Goal: Information Seeking & Learning: Check status

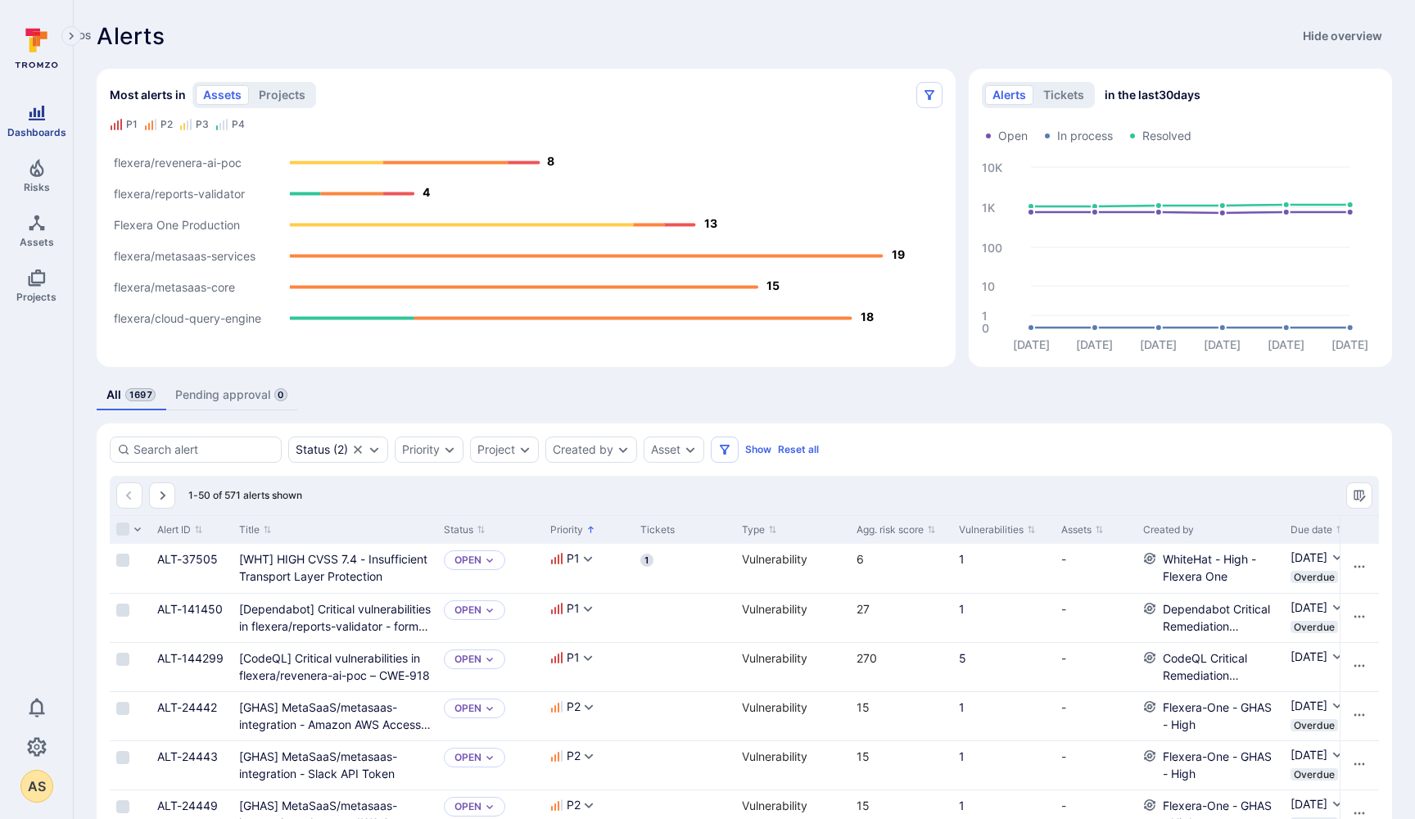
click at [32, 120] on icon "Dashboards" at bounding box center [37, 113] width 20 height 20
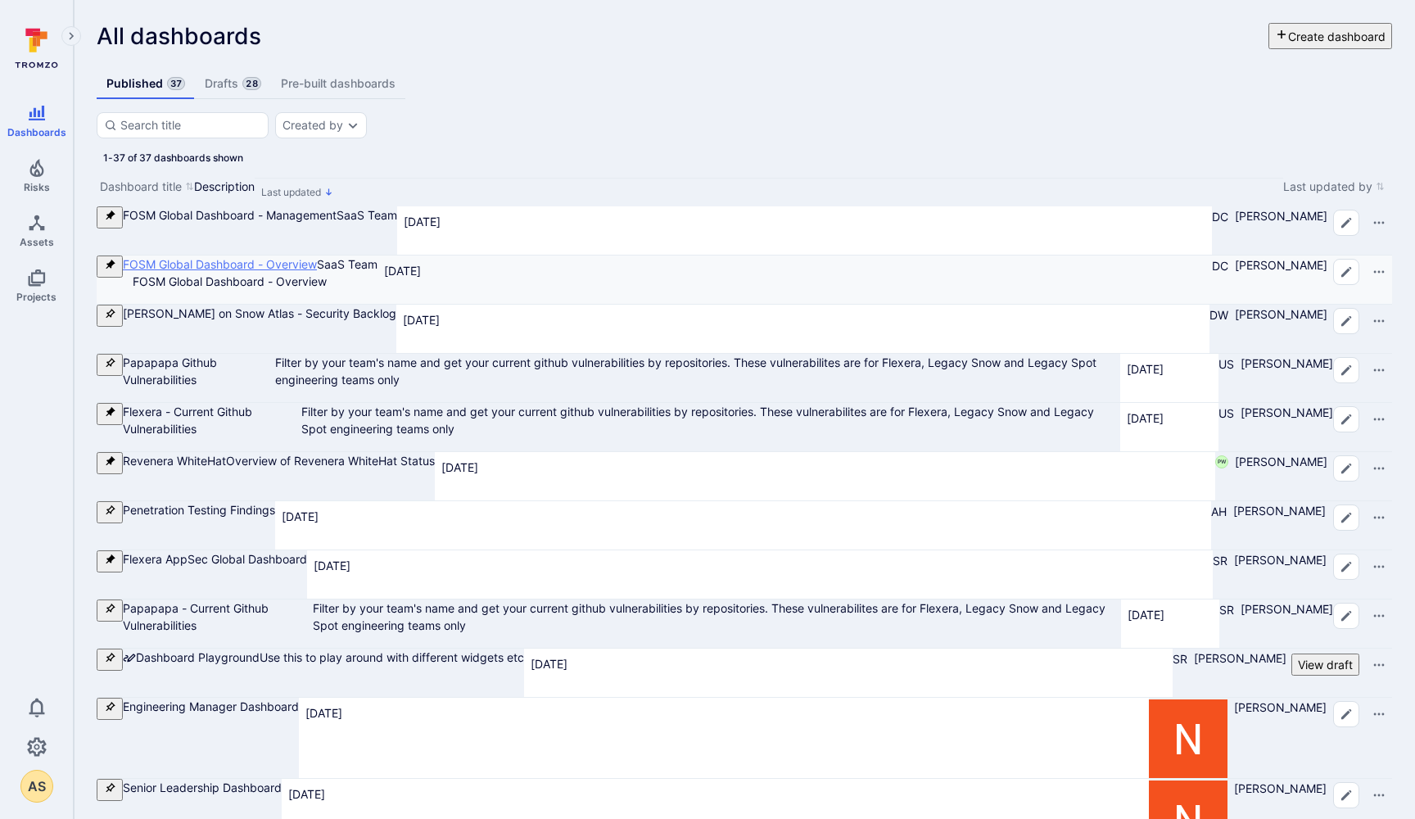
click at [235, 271] on link "FOSM Global Dashboard - Overview" at bounding box center [220, 264] width 194 height 14
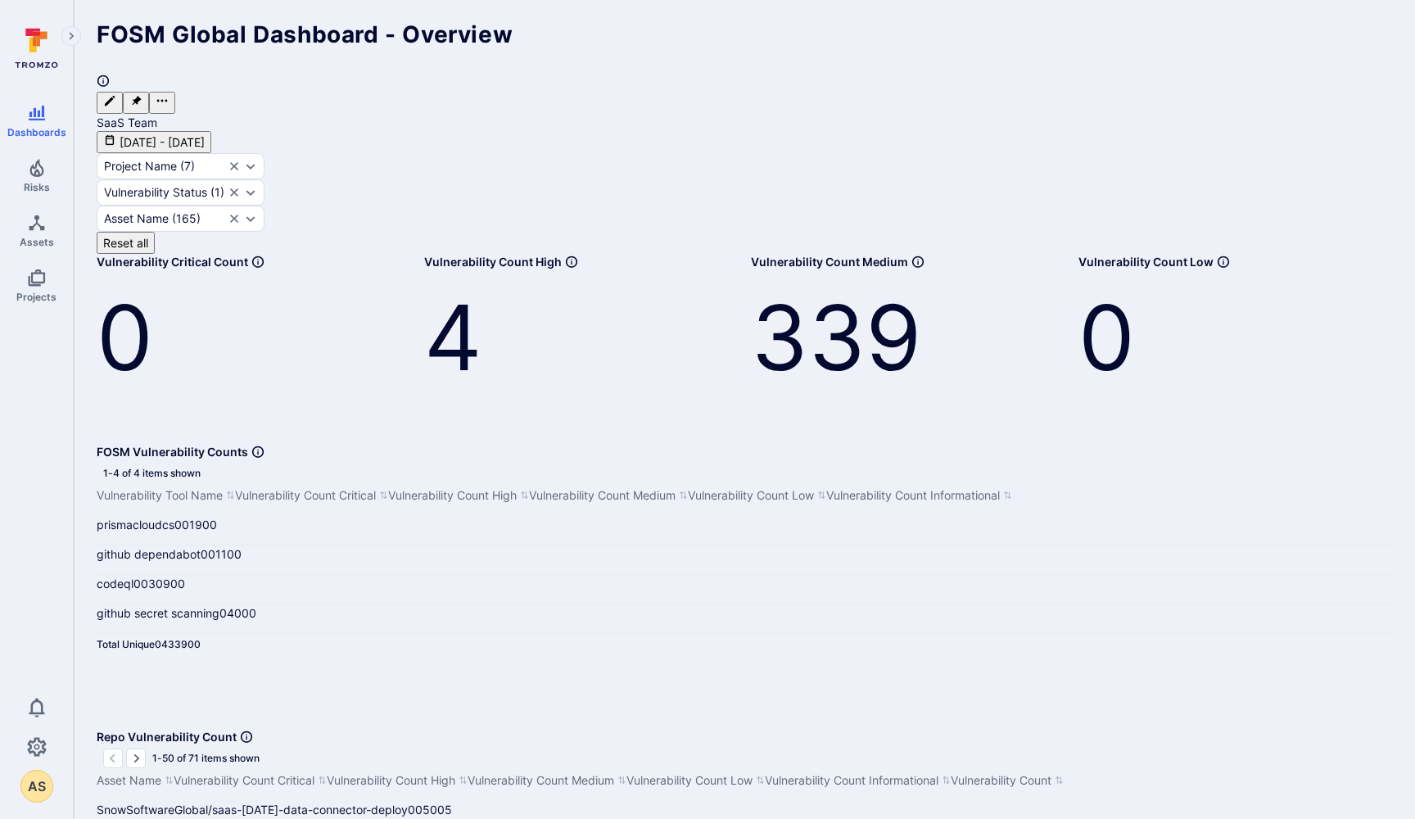
click at [200, 131] on button "[DATE] - [DATE]" at bounding box center [154, 142] width 115 height 22
click at [148, 576] on link "4" at bounding box center [144, 583] width 7 height 14
